Goal: Task Accomplishment & Management: Manage account settings

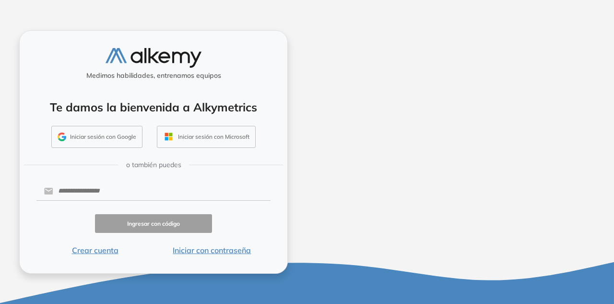
click at [122, 130] on button "Iniciar sesión con Google" at bounding box center [96, 137] width 91 height 22
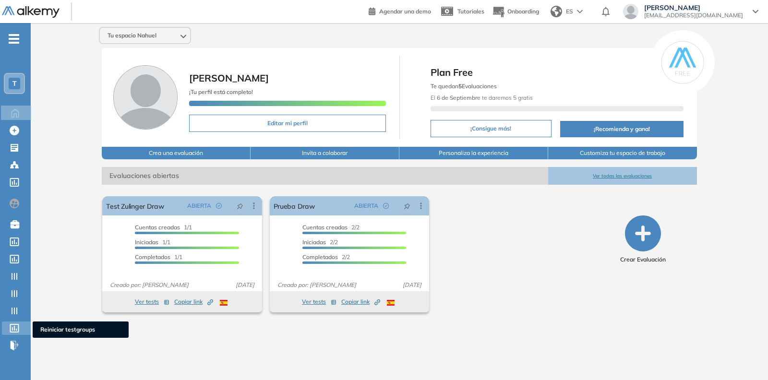
click at [10, 303] on icon at bounding box center [14, 328] width 9 height 9
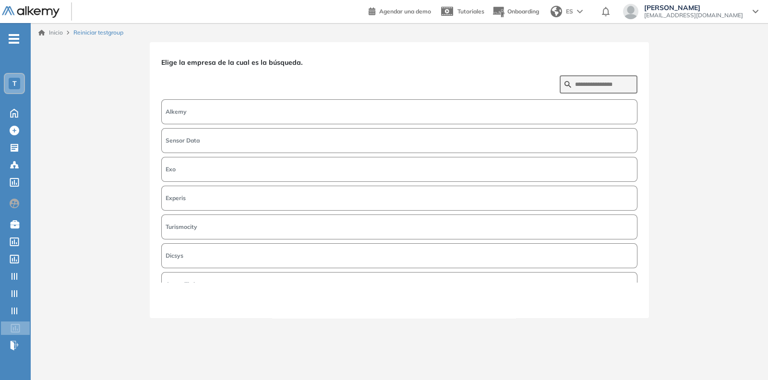
click at [287, 116] on button "Alkemy" at bounding box center [399, 111] width 476 height 25
click at [614, 302] on button "Siguiente" at bounding box center [616, 300] width 41 height 12
